Goal: Feedback & Contribution: Leave review/rating

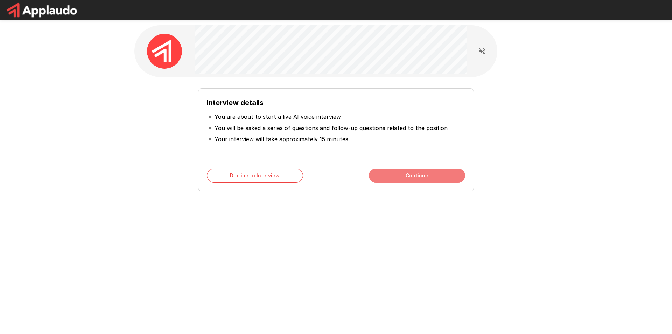
click at [408, 175] on button "Continue" at bounding box center [417, 175] width 96 height 14
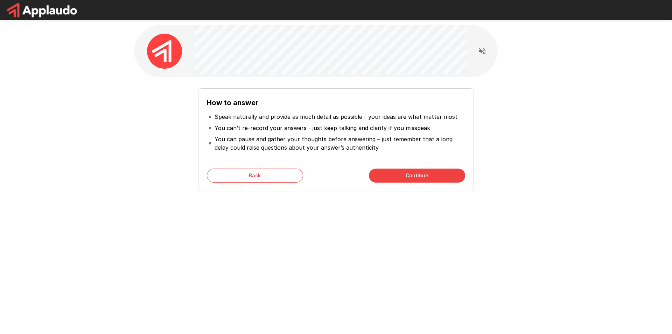
click at [413, 175] on button "Continue" at bounding box center [417, 175] width 96 height 14
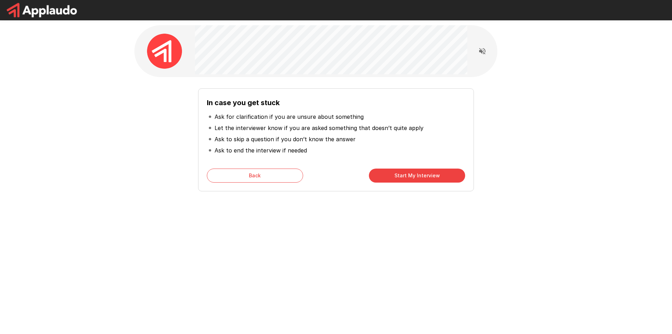
click at [291, 175] on button "Back" at bounding box center [255, 175] width 96 height 14
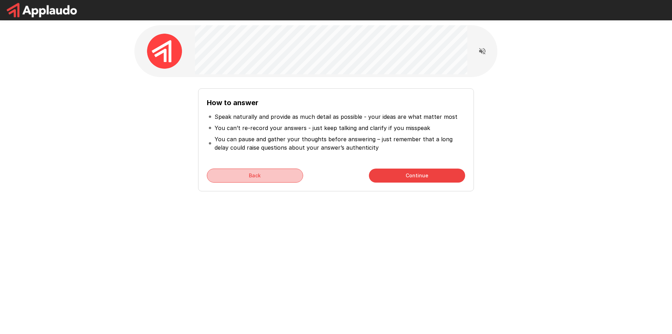
click at [291, 175] on button "Back" at bounding box center [255, 175] width 96 height 14
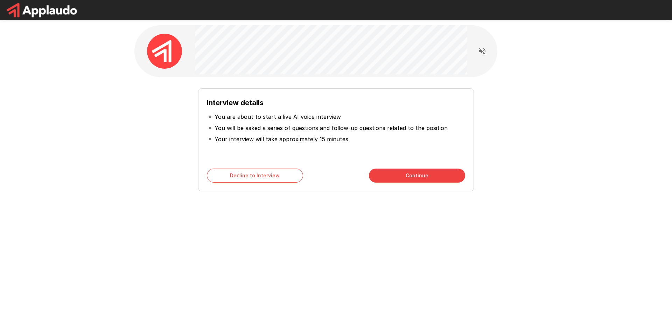
click at [396, 174] on button "Continue" at bounding box center [417, 175] width 96 height 14
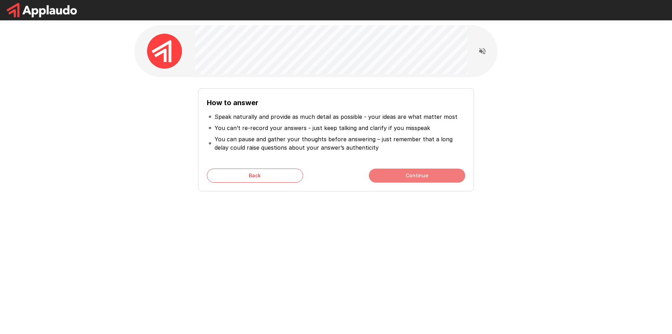
click at [396, 174] on button "Continue" at bounding box center [417, 175] width 96 height 14
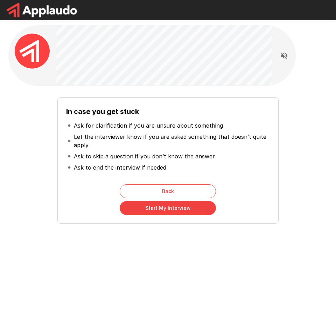
click at [200, 211] on button "Start My Interview" at bounding box center [168, 208] width 96 height 14
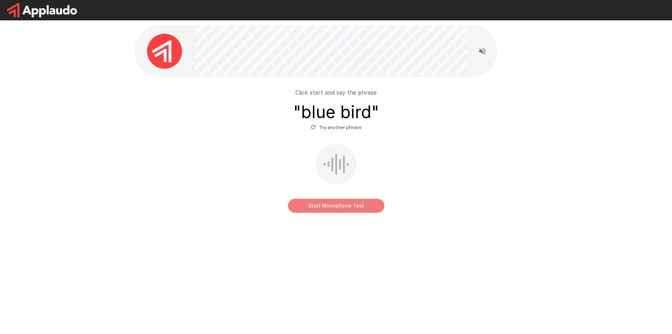
click at [319, 207] on button "Start Microphone Test" at bounding box center [336, 205] width 96 height 14
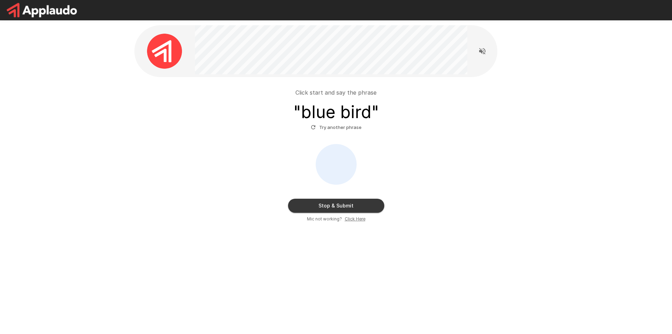
click at [319, 207] on button "Stop & Submit" at bounding box center [336, 205] width 96 height 14
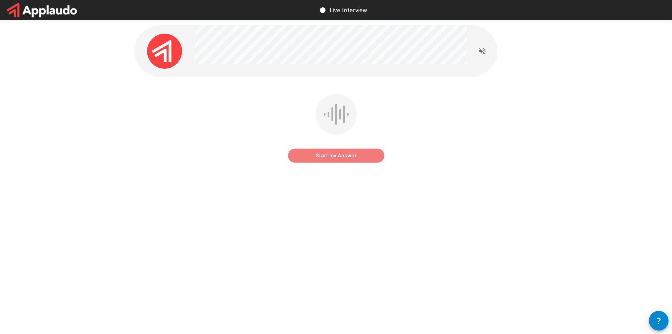
click at [323, 154] on button "Start my Answer" at bounding box center [336, 155] width 96 height 14
click at [323, 154] on button "Stop & Submit" at bounding box center [336, 155] width 96 height 14
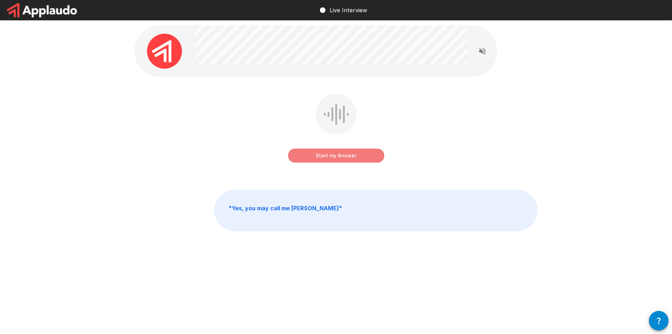
click at [323, 154] on button "Start my Answer" at bounding box center [336, 155] width 96 height 14
click at [323, 154] on button "Stop & Submit" at bounding box center [336, 155] width 96 height 14
click at [323, 154] on button "Start my Answer" at bounding box center [336, 155] width 96 height 14
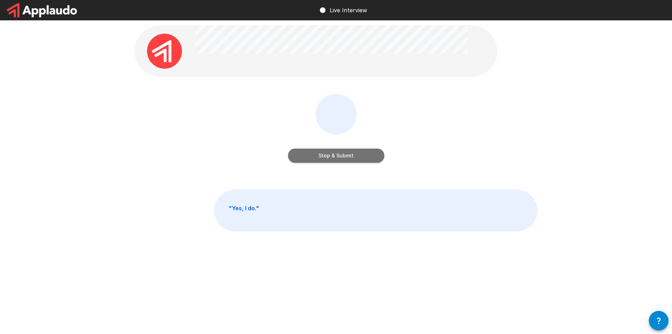
click at [323, 154] on button "Stop & Submit" at bounding box center [336, 155] width 96 height 14
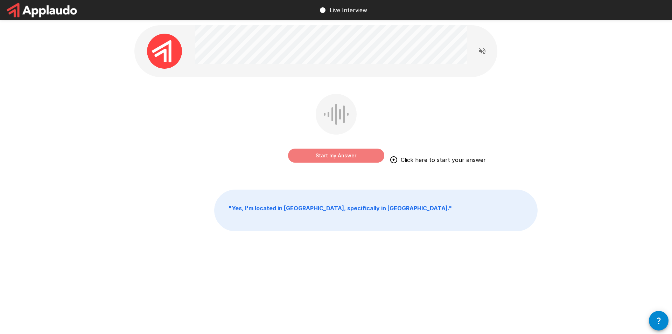
click at [358, 158] on button "Start my Answer" at bounding box center [336, 155] width 96 height 14
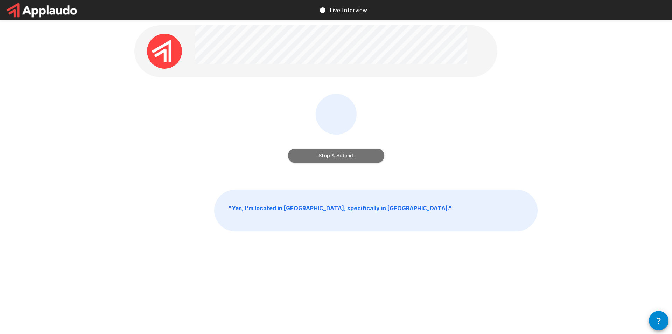
click at [358, 158] on button "Stop & Submit" at bounding box center [336, 155] width 96 height 14
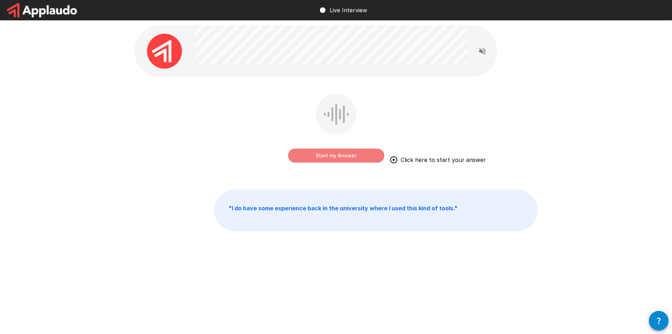
click at [360, 156] on button "Start my Answer" at bounding box center [336, 155] width 96 height 14
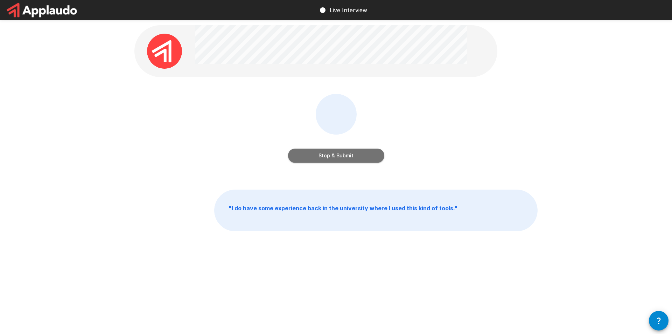
click at [360, 156] on button "Stop & Submit" at bounding box center [336, 155] width 96 height 14
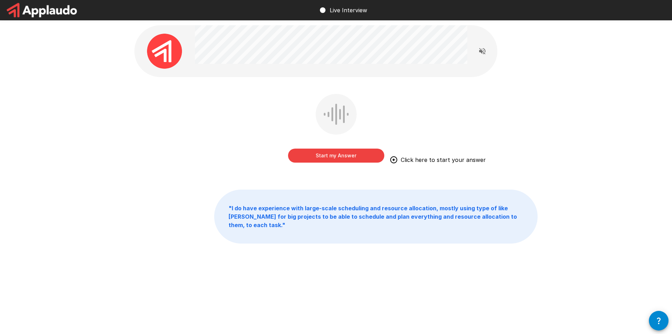
click at [362, 155] on button "Start my Answer" at bounding box center [336, 155] width 96 height 14
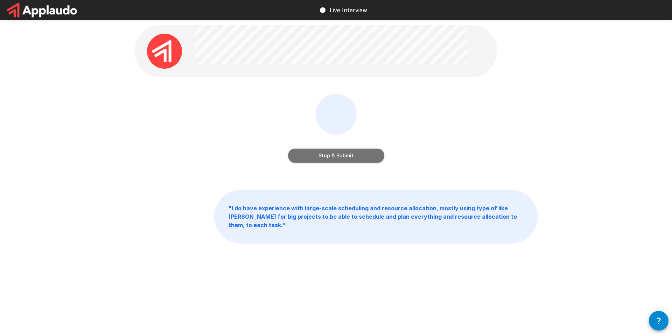
click at [362, 155] on button "Stop & Submit" at bounding box center [336, 155] width 96 height 14
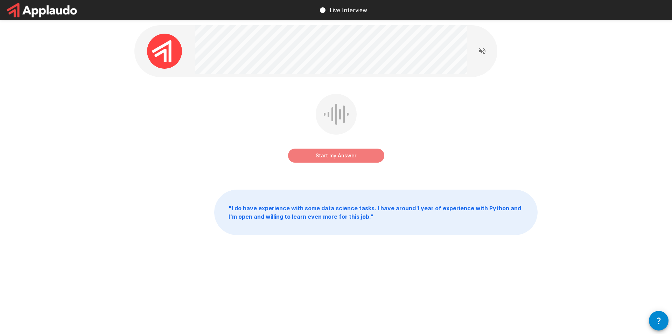
click at [362, 155] on button "Start my Answer" at bounding box center [336, 155] width 96 height 14
click at [362, 155] on button "Stop & Submit" at bounding box center [336, 155] width 96 height 14
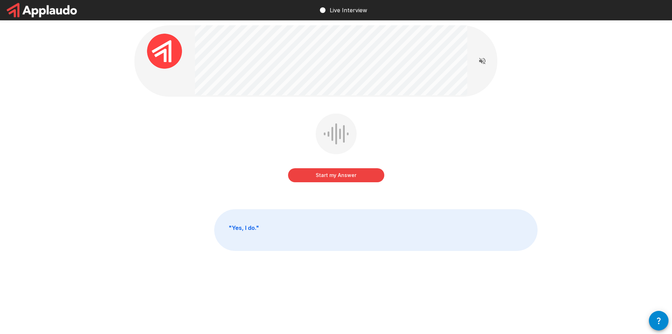
click at [342, 171] on button "Start my Answer" at bounding box center [336, 175] width 96 height 14
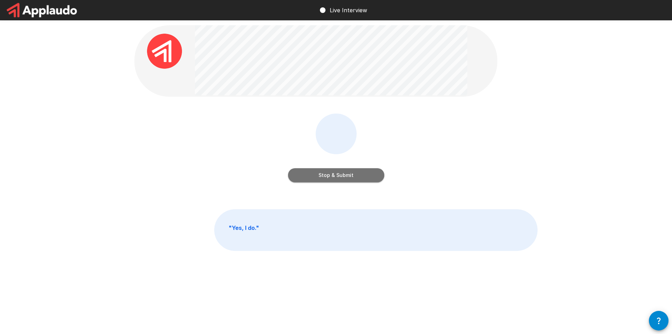
click at [342, 171] on button "Stop & Submit" at bounding box center [336, 175] width 96 height 14
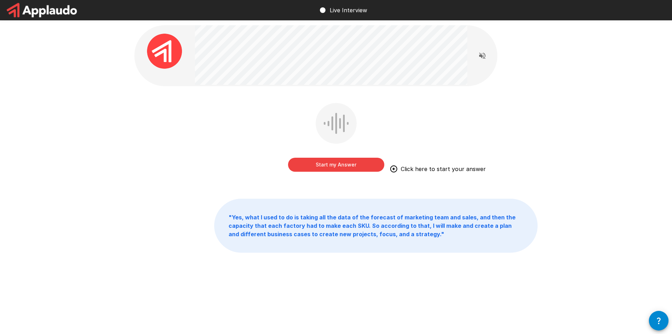
click at [334, 162] on button "Start my Answer" at bounding box center [336, 165] width 96 height 14
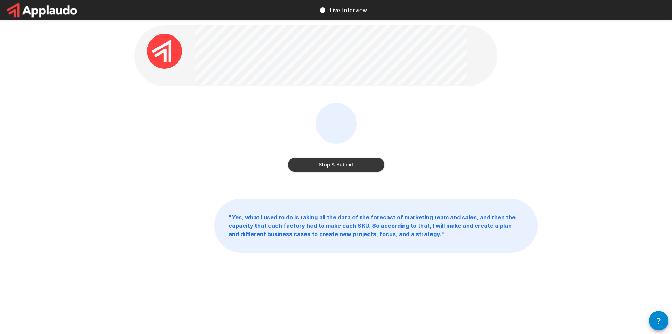
click at [334, 162] on button "Stop & Submit" at bounding box center [336, 165] width 96 height 14
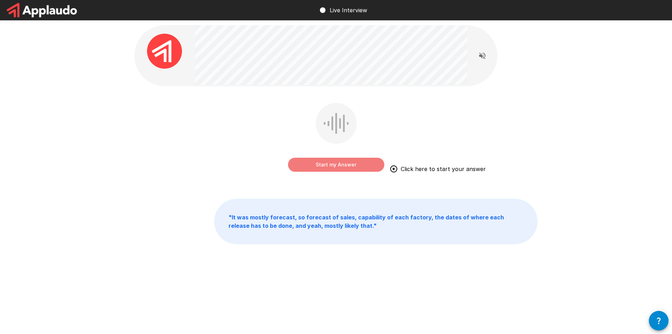
click at [334, 162] on button "Start my Answer" at bounding box center [336, 165] width 96 height 14
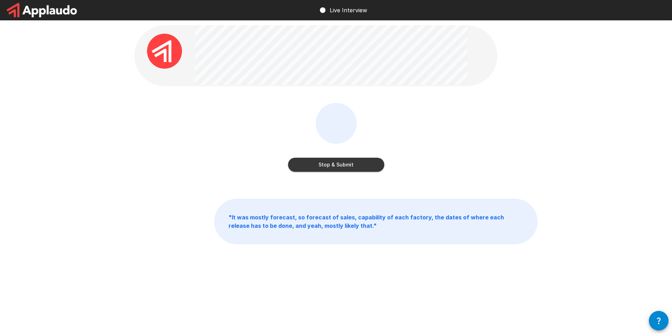
click at [334, 162] on button "Stop & Submit" at bounding box center [336, 165] width 96 height 14
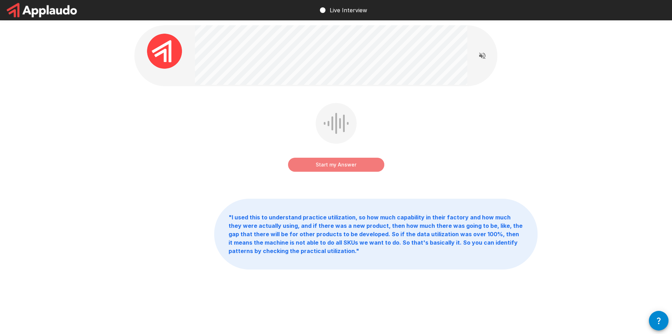
click at [343, 164] on button "Start my Answer" at bounding box center [336, 165] width 96 height 14
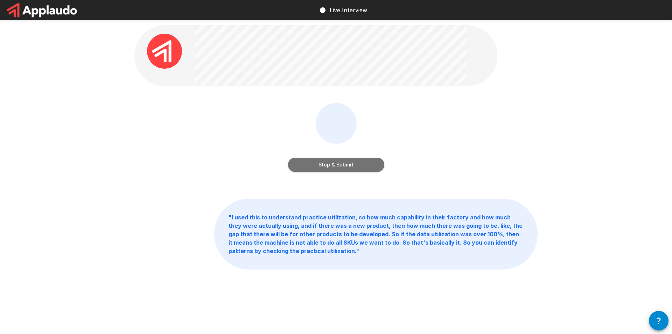
click at [343, 164] on button "Stop & Submit" at bounding box center [336, 165] width 96 height 14
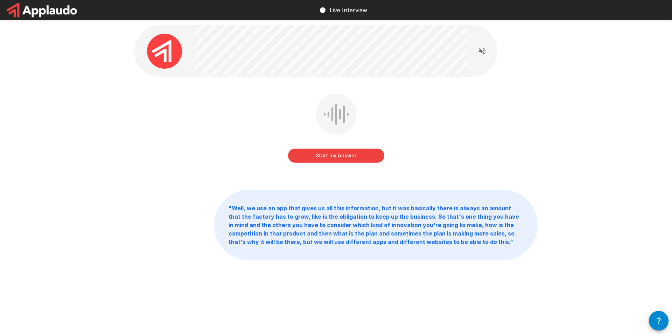
click at [342, 152] on button "Start my Answer" at bounding box center [336, 155] width 96 height 14
click at [342, 152] on button "Stop & Submit" at bounding box center [336, 155] width 96 height 14
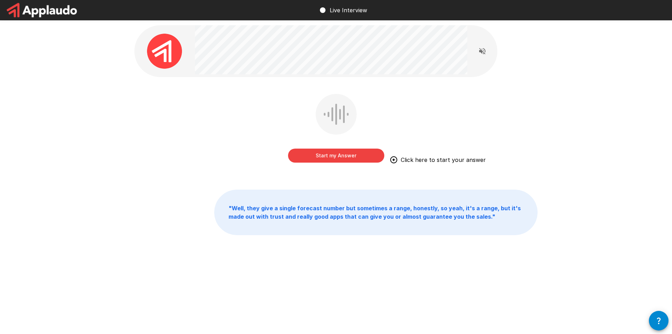
click at [358, 153] on button "Start my Answer" at bounding box center [336, 155] width 96 height 14
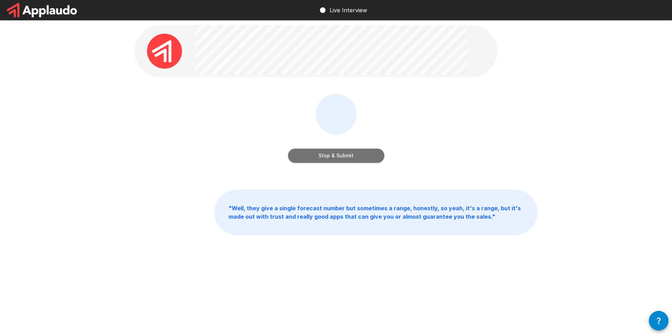
click at [358, 153] on button "Stop & Submit" at bounding box center [336, 155] width 96 height 14
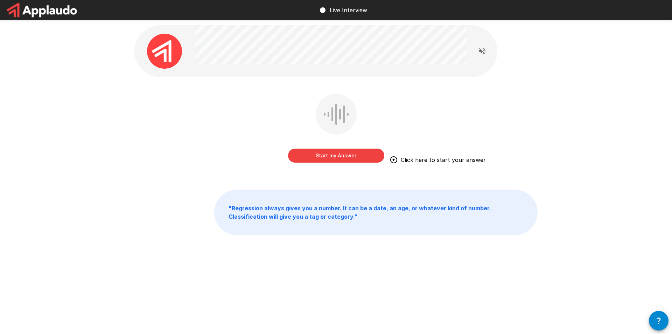
click at [344, 155] on button "Start my Answer" at bounding box center [336, 155] width 96 height 14
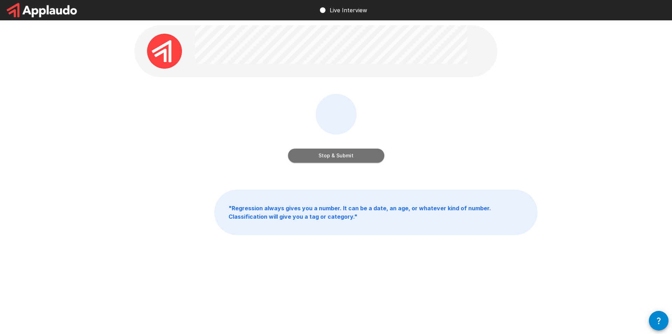
click at [344, 155] on button "Stop & Submit" at bounding box center [336, 155] width 96 height 14
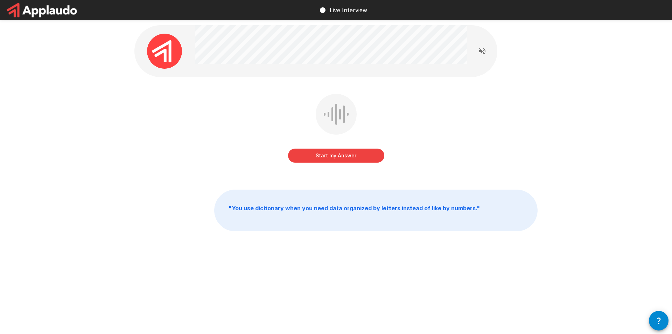
click at [351, 154] on button "Start my Answer" at bounding box center [336, 155] width 96 height 14
click at [351, 154] on button "Stop & Submit" at bounding box center [336, 155] width 96 height 14
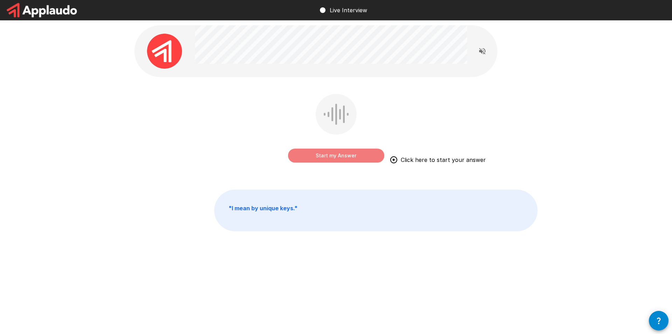
click at [351, 154] on button "Start my Answer" at bounding box center [336, 155] width 96 height 14
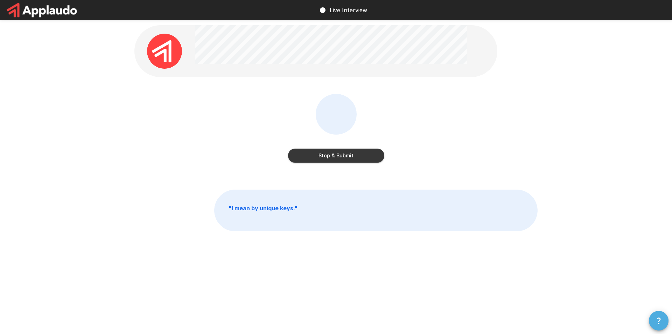
click at [660, 317] on icon "button" at bounding box center [659, 320] width 8 height 8
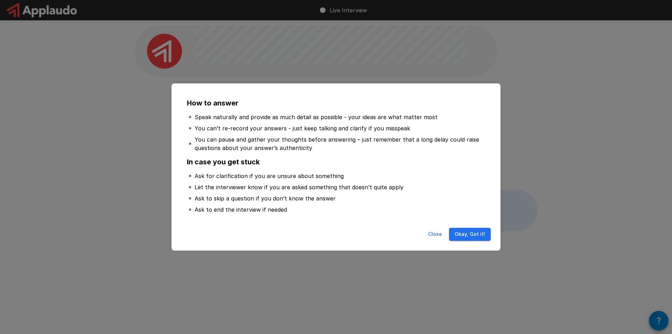
click at [480, 232] on button "Okay, Got it!" at bounding box center [470, 234] width 42 height 13
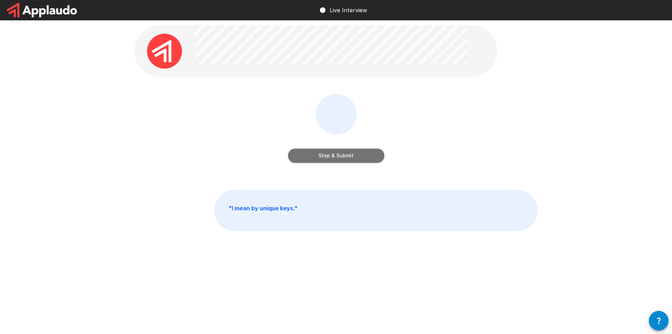
click at [340, 160] on button "Stop & Submit" at bounding box center [336, 155] width 96 height 14
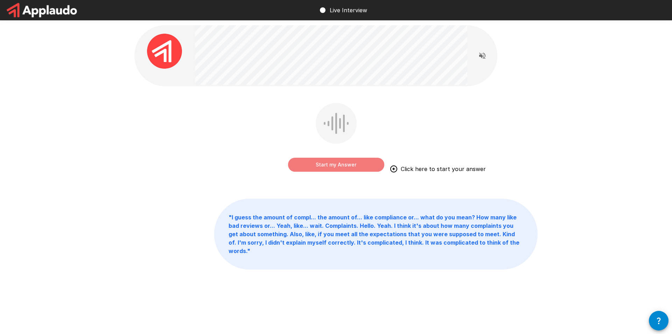
click at [351, 160] on button "Start my Answer" at bounding box center [336, 165] width 96 height 14
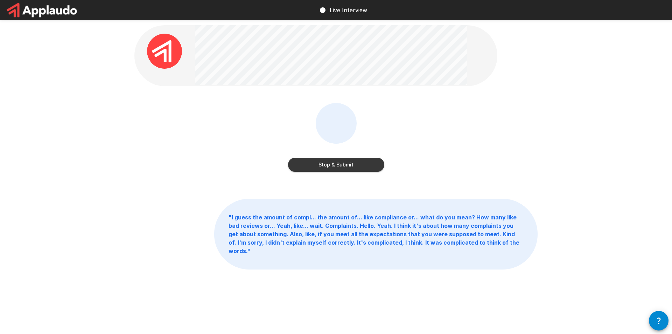
click at [350, 160] on button "Stop & Submit" at bounding box center [336, 165] width 96 height 14
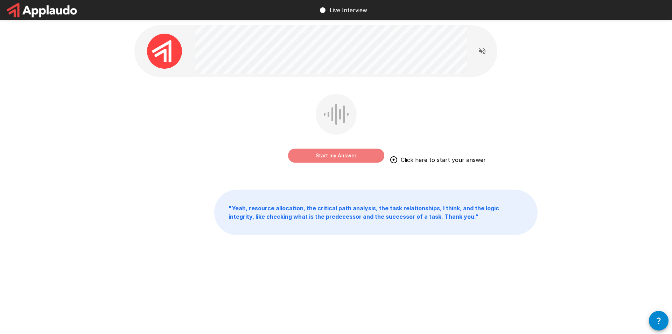
click at [350, 160] on button "Start my Answer" at bounding box center [336, 155] width 96 height 14
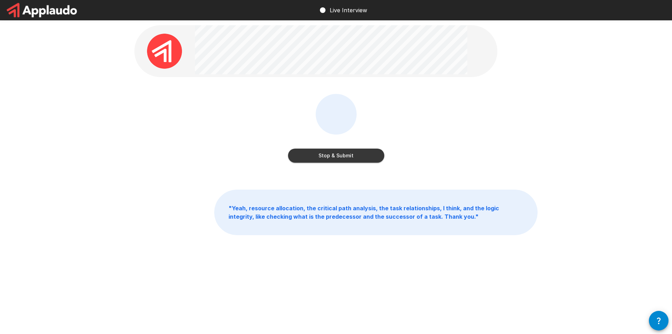
click at [350, 160] on button "Stop & Submit" at bounding box center [336, 155] width 96 height 14
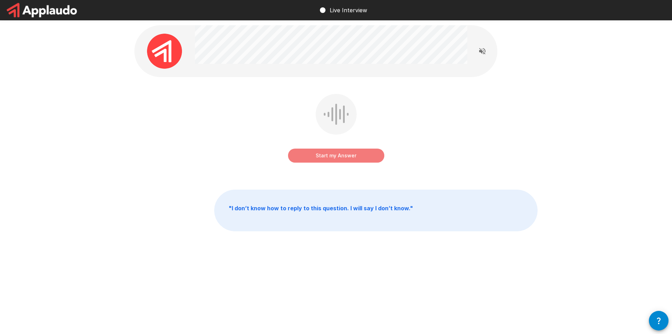
click at [342, 149] on button "Start my Answer" at bounding box center [336, 155] width 96 height 14
click at [342, 149] on button "Stop & Submit" at bounding box center [336, 155] width 96 height 14
click at [341, 155] on button "Start my Answer" at bounding box center [336, 155] width 96 height 14
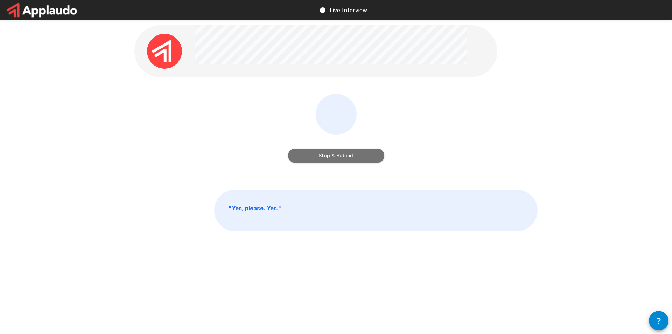
click at [341, 155] on button "Stop & Submit" at bounding box center [336, 155] width 96 height 14
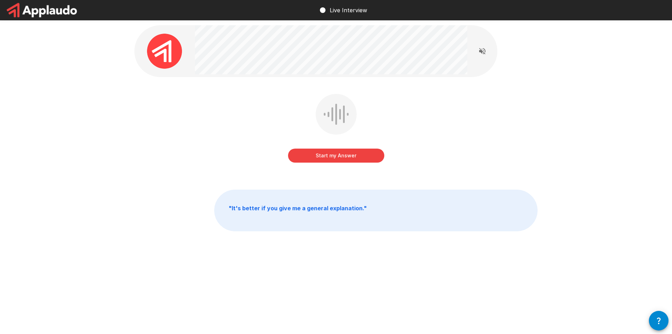
click at [339, 153] on button "Start my Answer" at bounding box center [336, 155] width 96 height 14
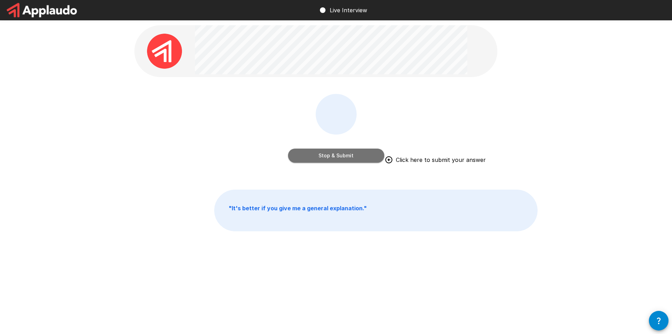
click at [339, 153] on button "Stop & Submit" at bounding box center [336, 155] width 96 height 14
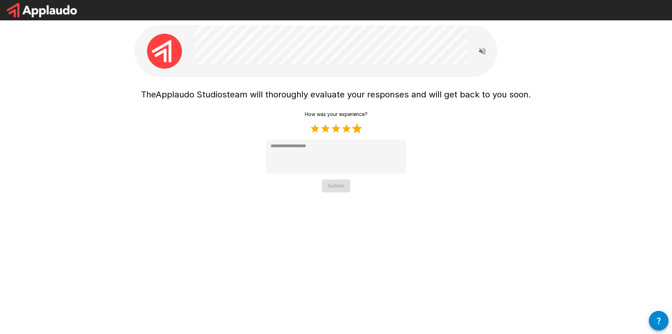
click at [356, 130] on label "5 Stars" at bounding box center [357, 128] width 11 height 11
type textarea "*"
click at [330, 189] on button "Submit" at bounding box center [336, 185] width 28 height 13
